Goal: Task Accomplishment & Management: Use online tool/utility

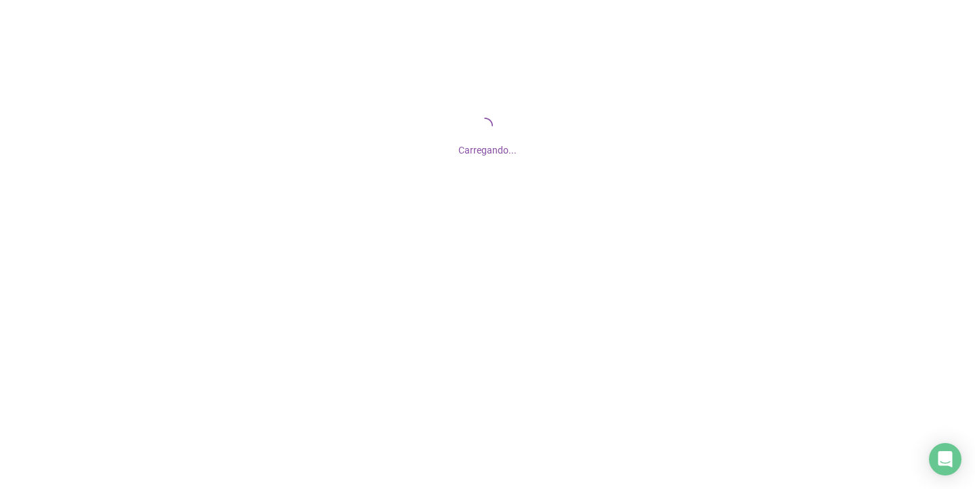
click at [790, 23] on div "Carregando..." at bounding box center [487, 135] width 975 height 271
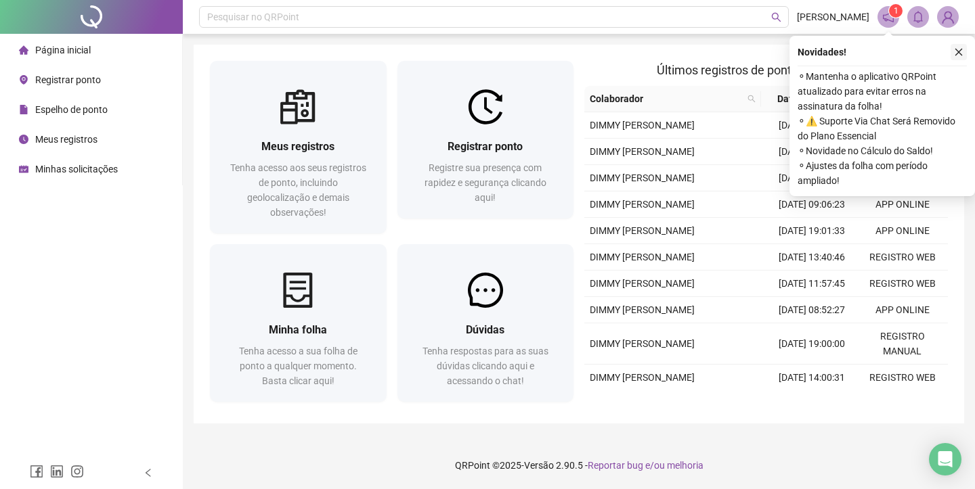
click at [960, 49] on icon "close" at bounding box center [958, 51] width 9 height 9
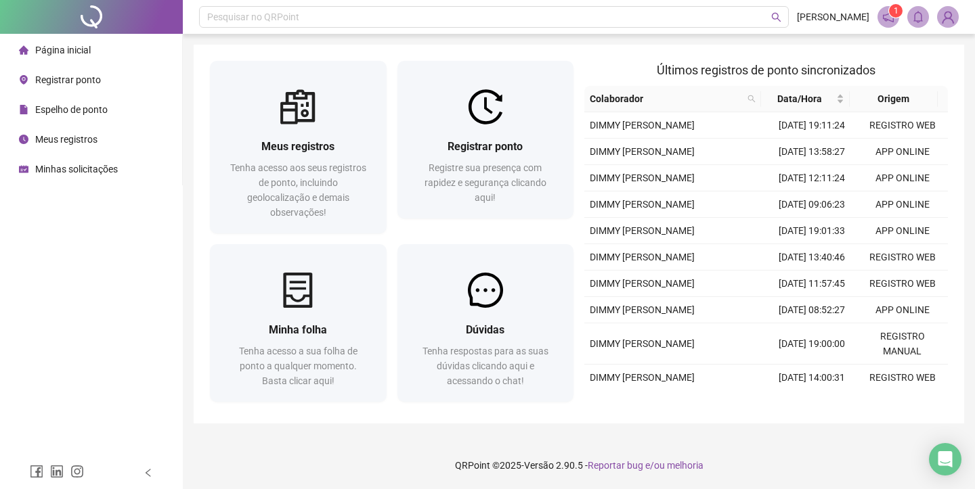
click at [893, 16] on sup "1" at bounding box center [896, 11] width 14 height 14
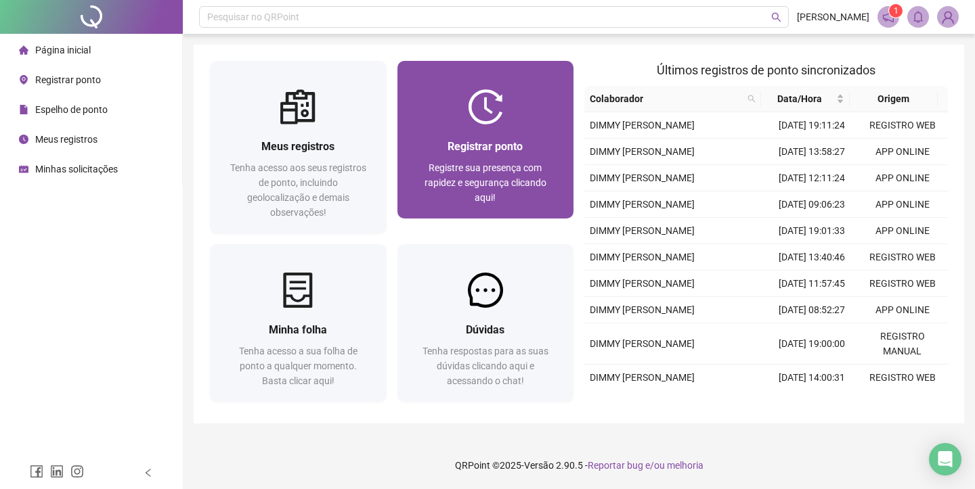
click at [513, 131] on div "Registrar ponto Registre sua presença com rapidez e segurança clicando aqui!" at bounding box center [485, 172] width 177 height 94
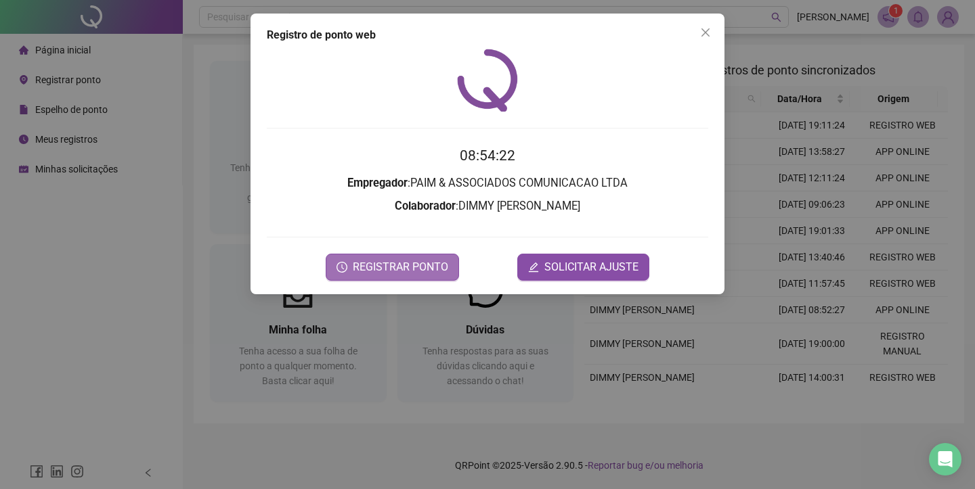
click at [432, 264] on span "REGISTRAR PONTO" at bounding box center [400, 267] width 95 height 16
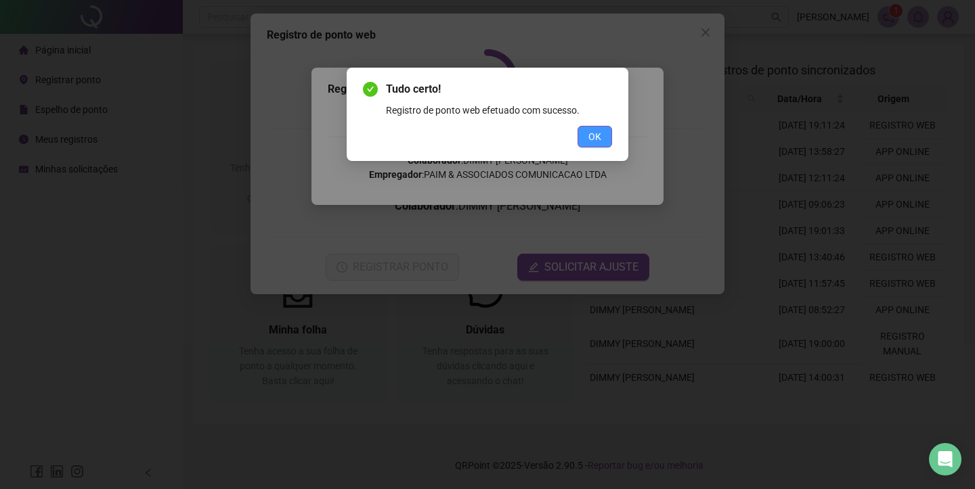
click at [603, 146] on button "OK" at bounding box center [594, 137] width 35 height 22
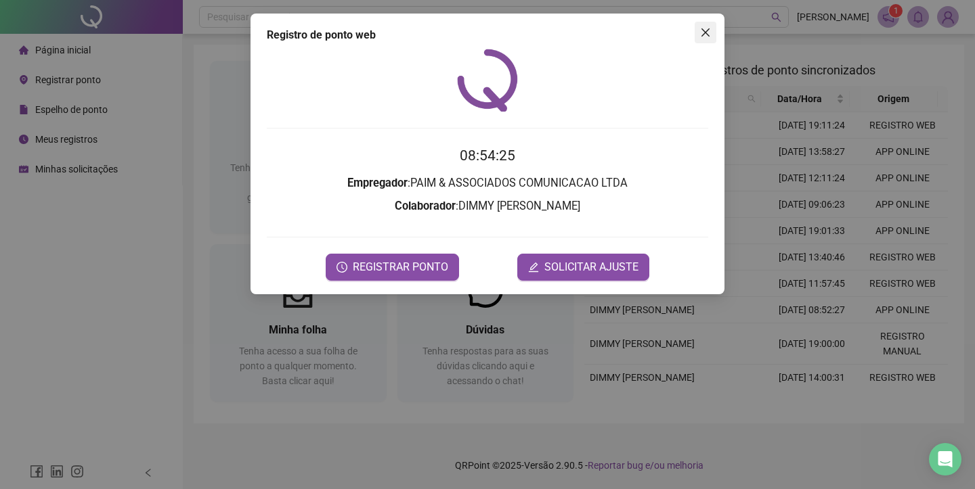
click at [706, 36] on icon "close" at bounding box center [705, 32] width 11 height 11
